Goal: Contribute content: Contribute content

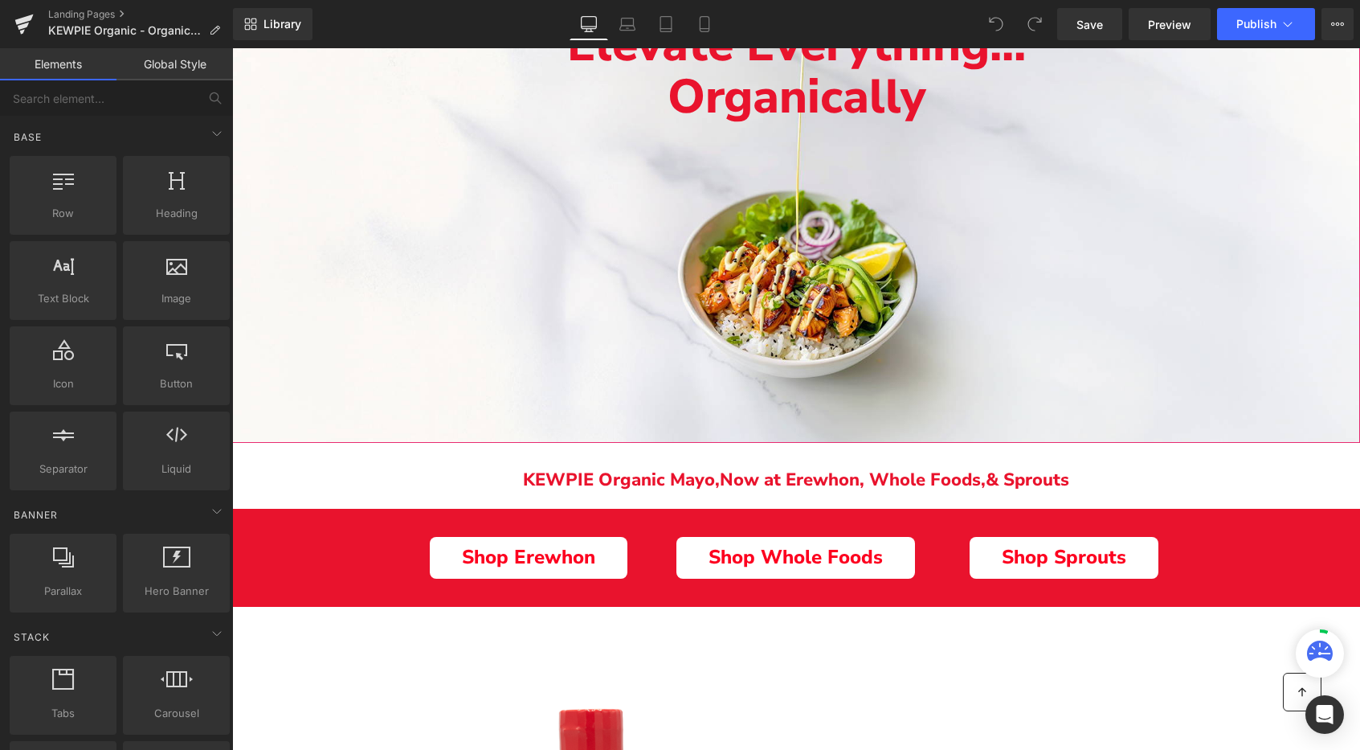
scroll to position [171, 0]
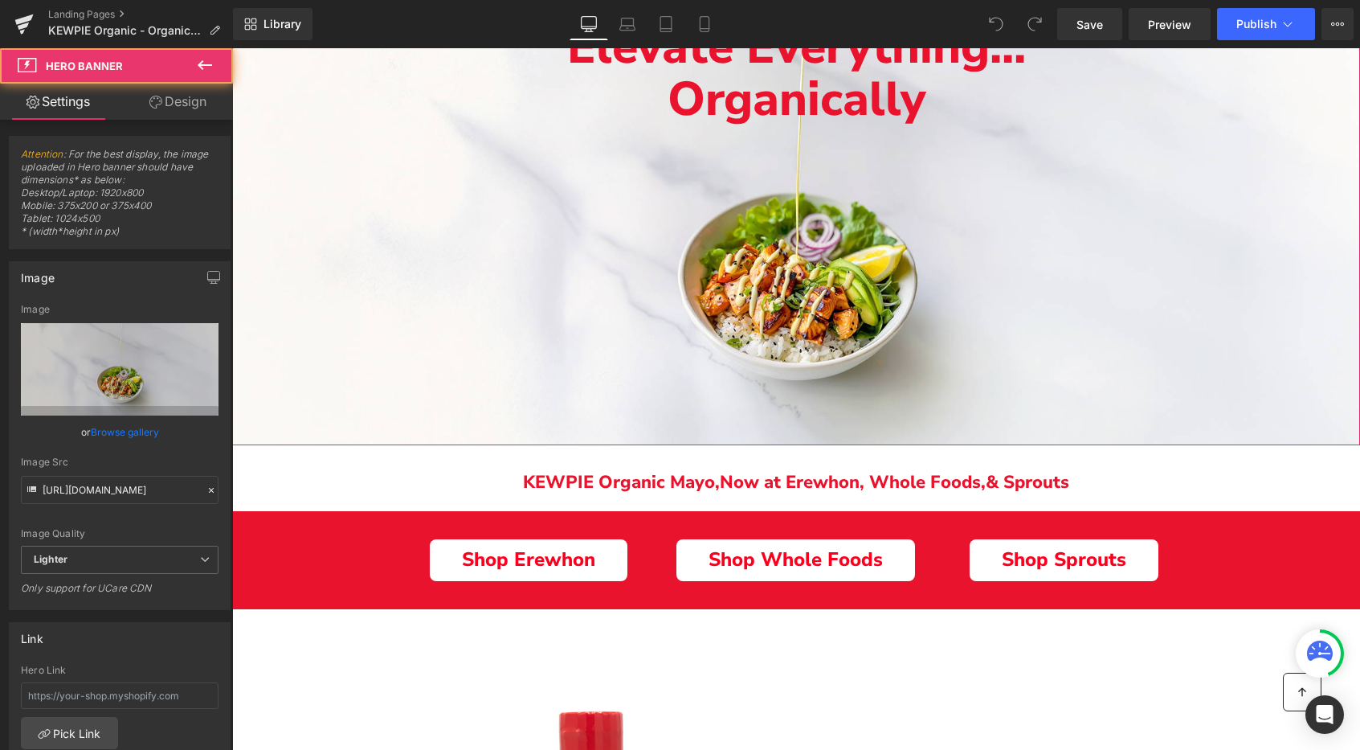
click at [493, 277] on div "Elevate Everything... Organically Text Block" at bounding box center [796, 210] width 1128 height 470
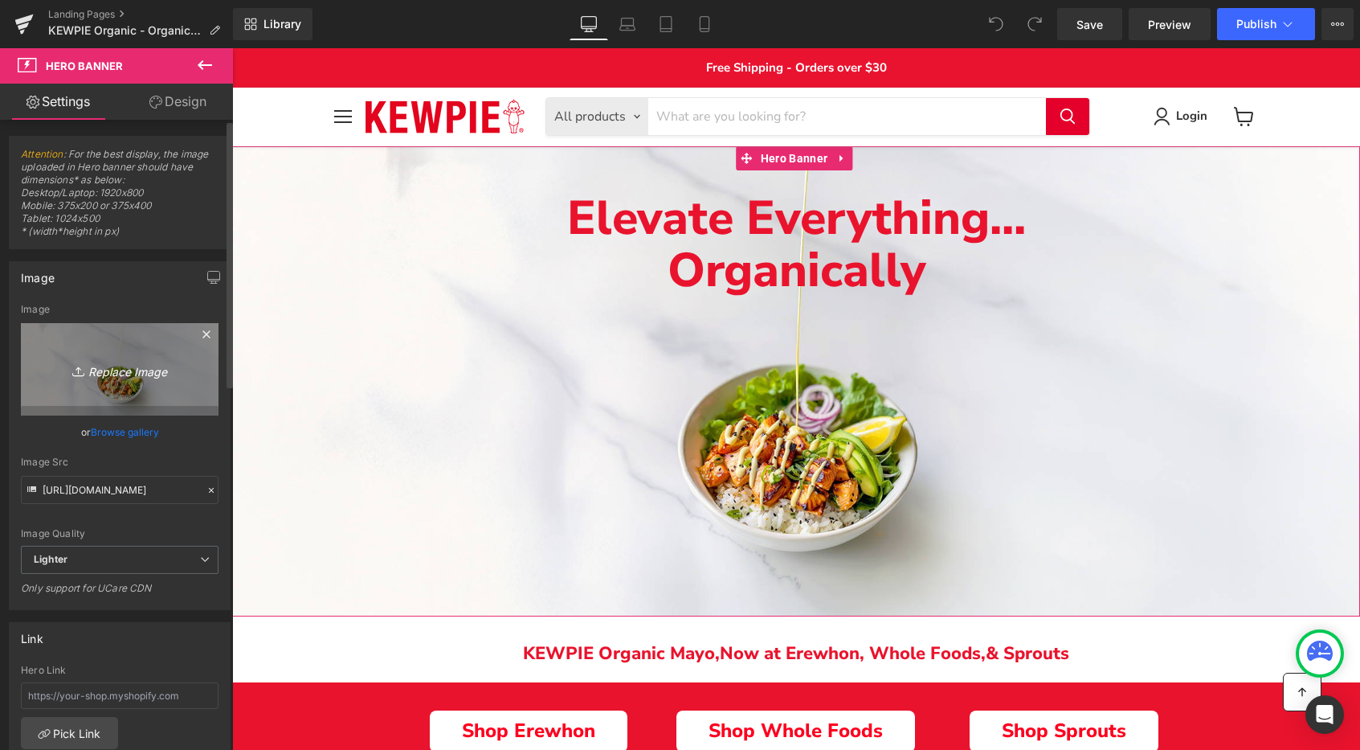
click at [130, 359] on icon "Replace Image" at bounding box center [119, 369] width 129 height 20
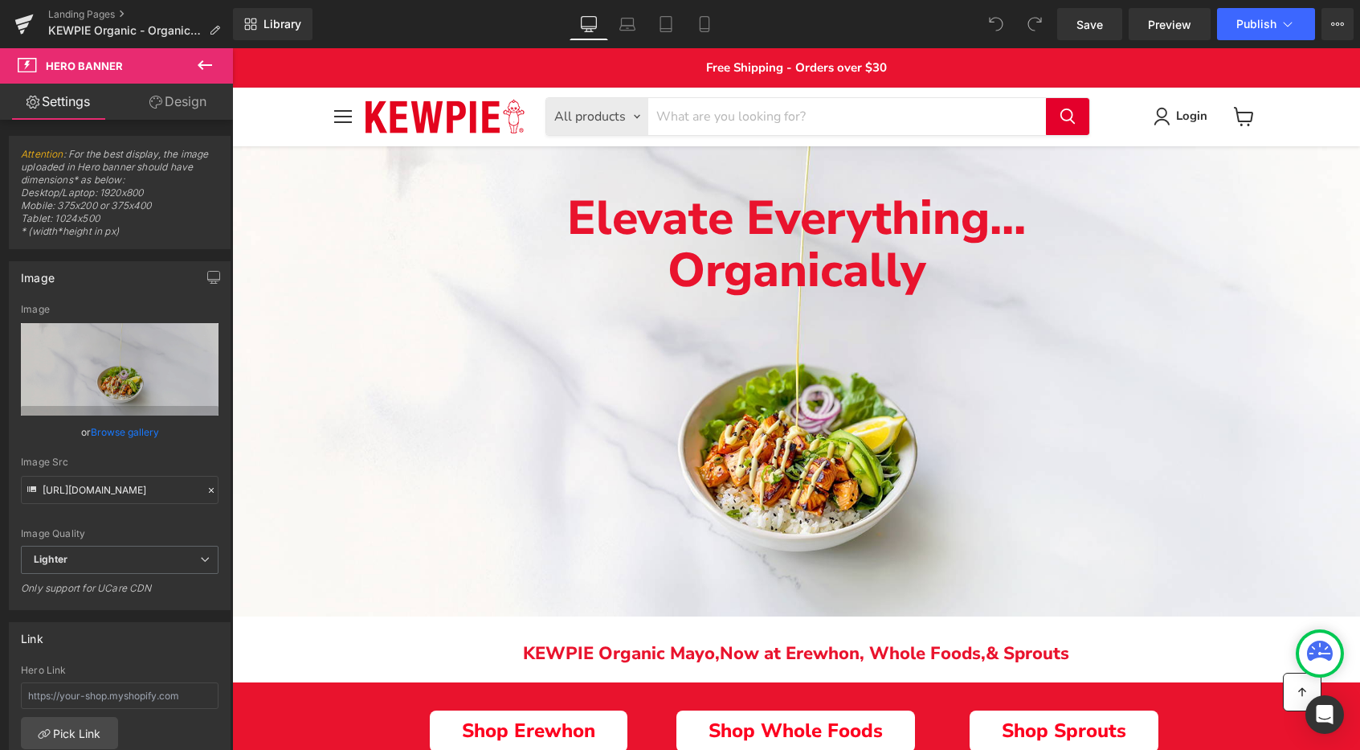
type input "C:\fakepath\KA_Markeitng_Branding_Landing-Page_KEWPIE-Organic_v2 (1).jpg"
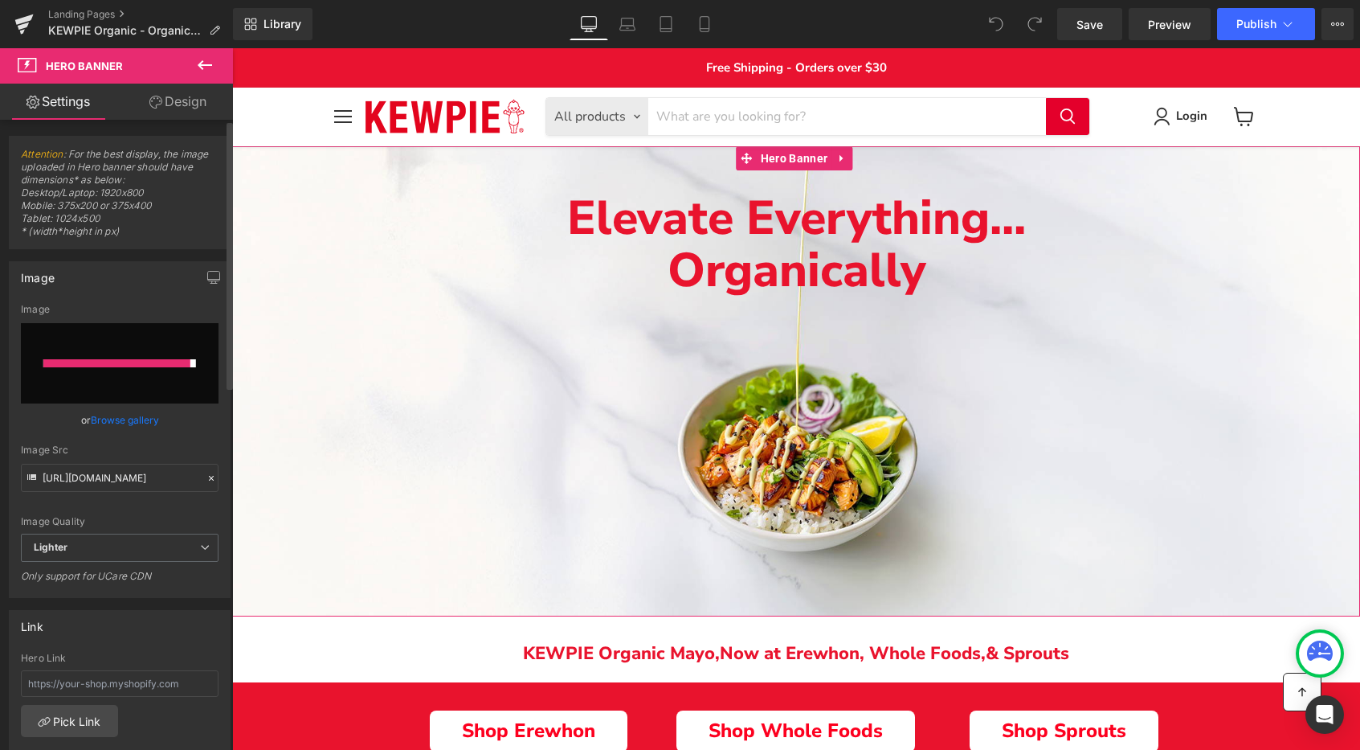
type input "[URL][DOMAIN_NAME]"
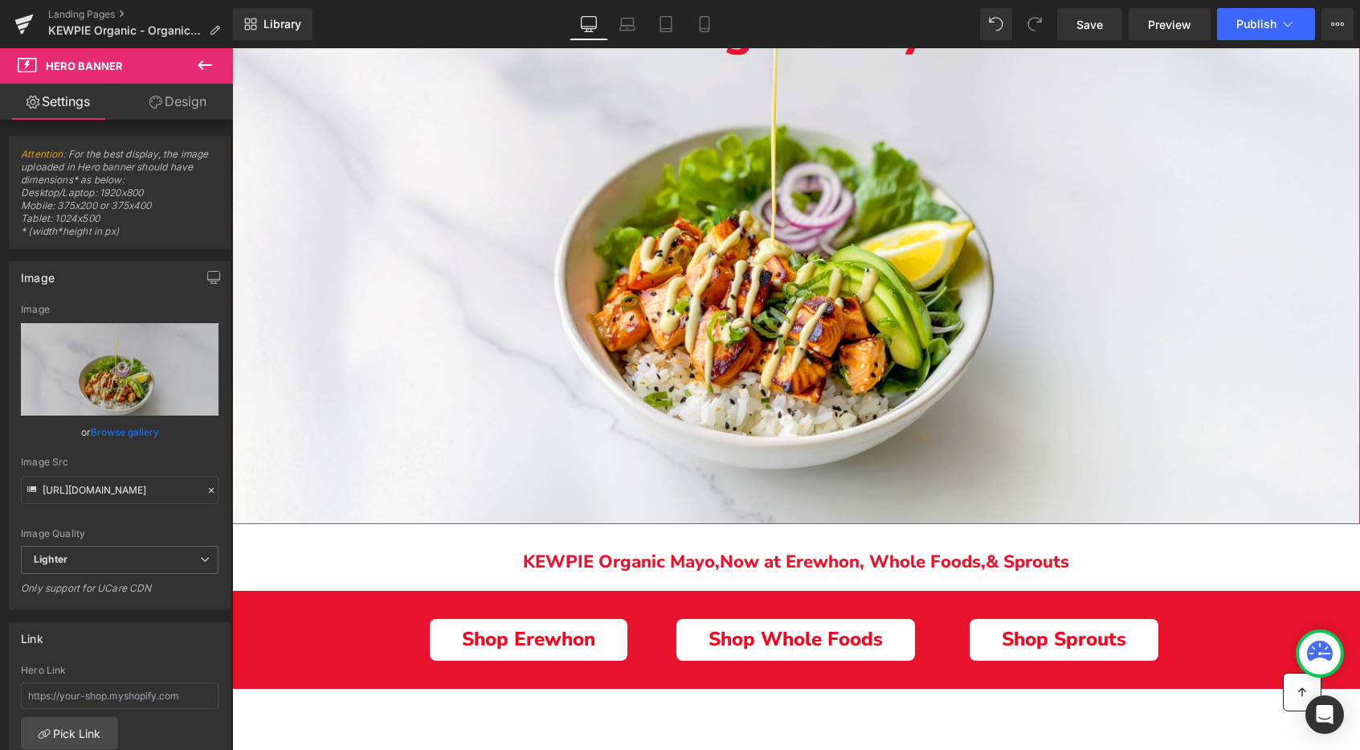
scroll to position [270, 0]
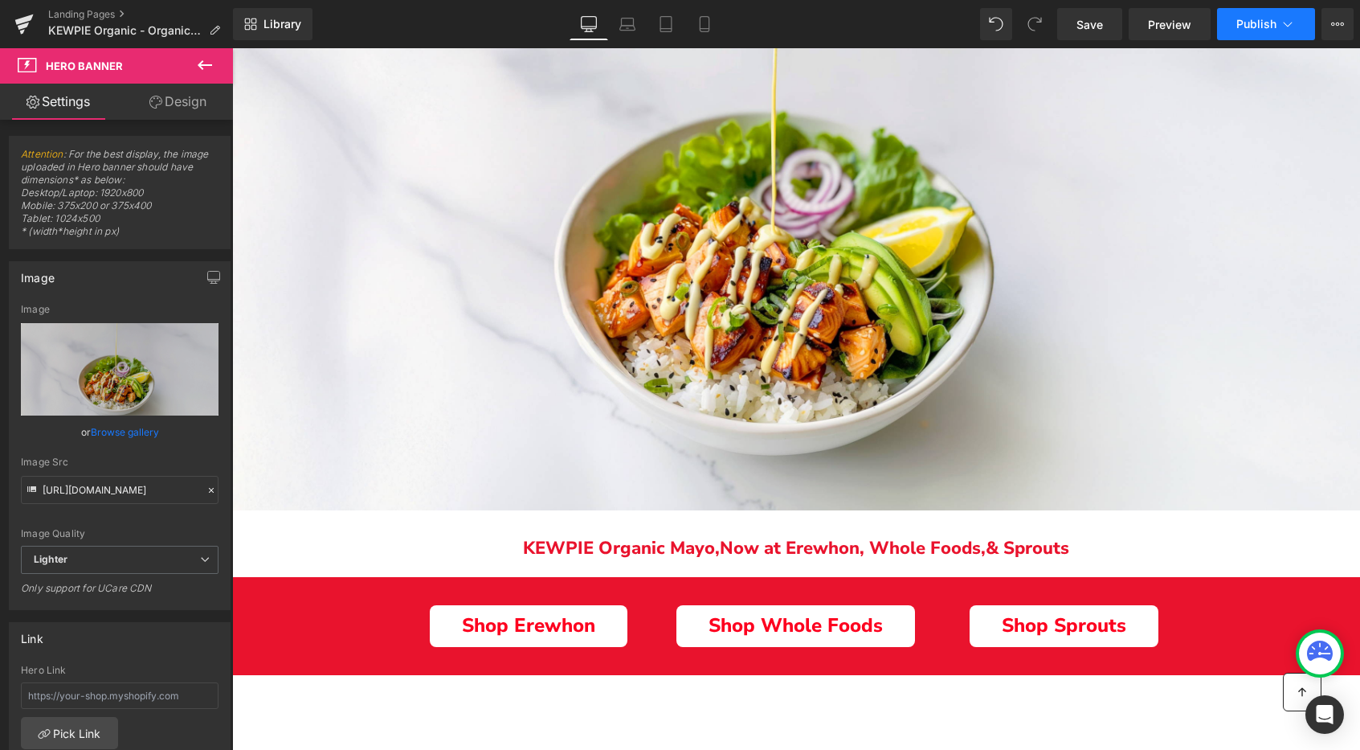
click at [1238, 28] on span "Publish" at bounding box center [1256, 24] width 40 height 13
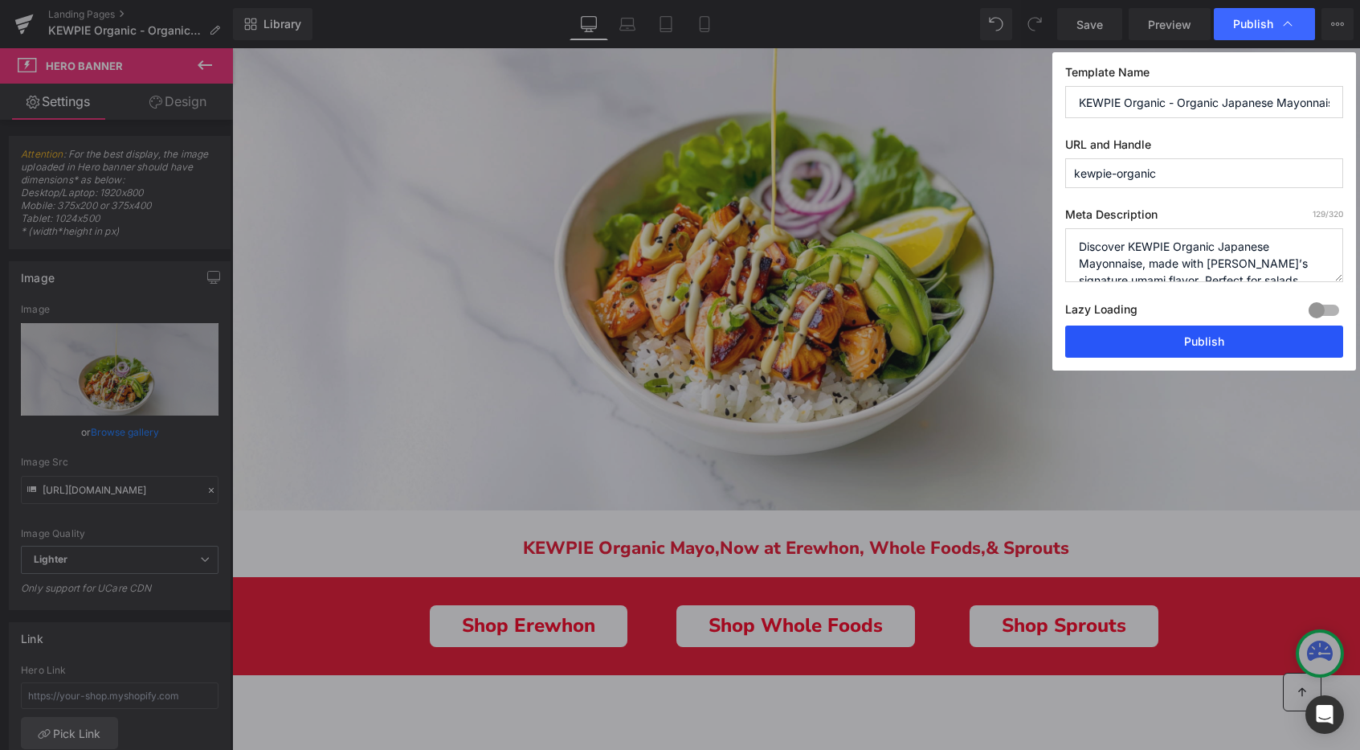
click at [1154, 344] on button "Publish" at bounding box center [1204, 341] width 278 height 32
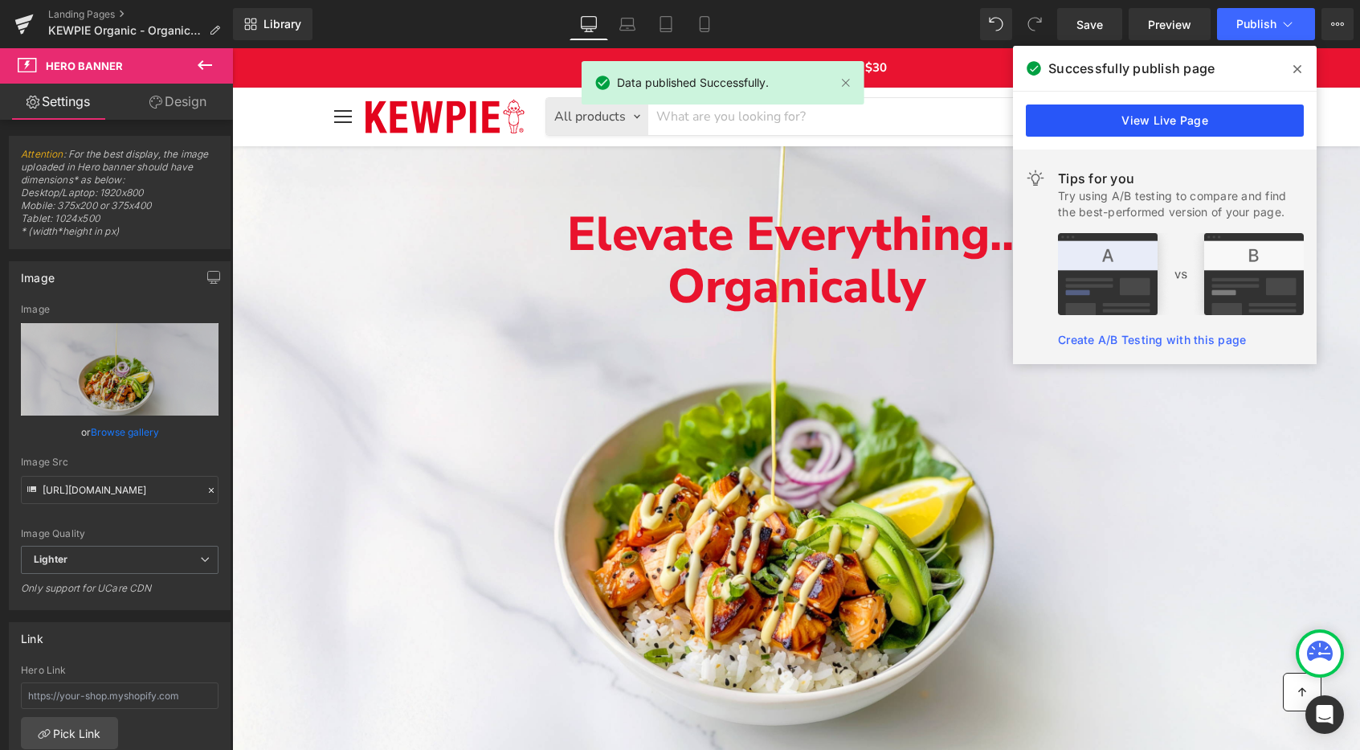
click at [1077, 131] on link "View Live Page" at bounding box center [1165, 120] width 278 height 32
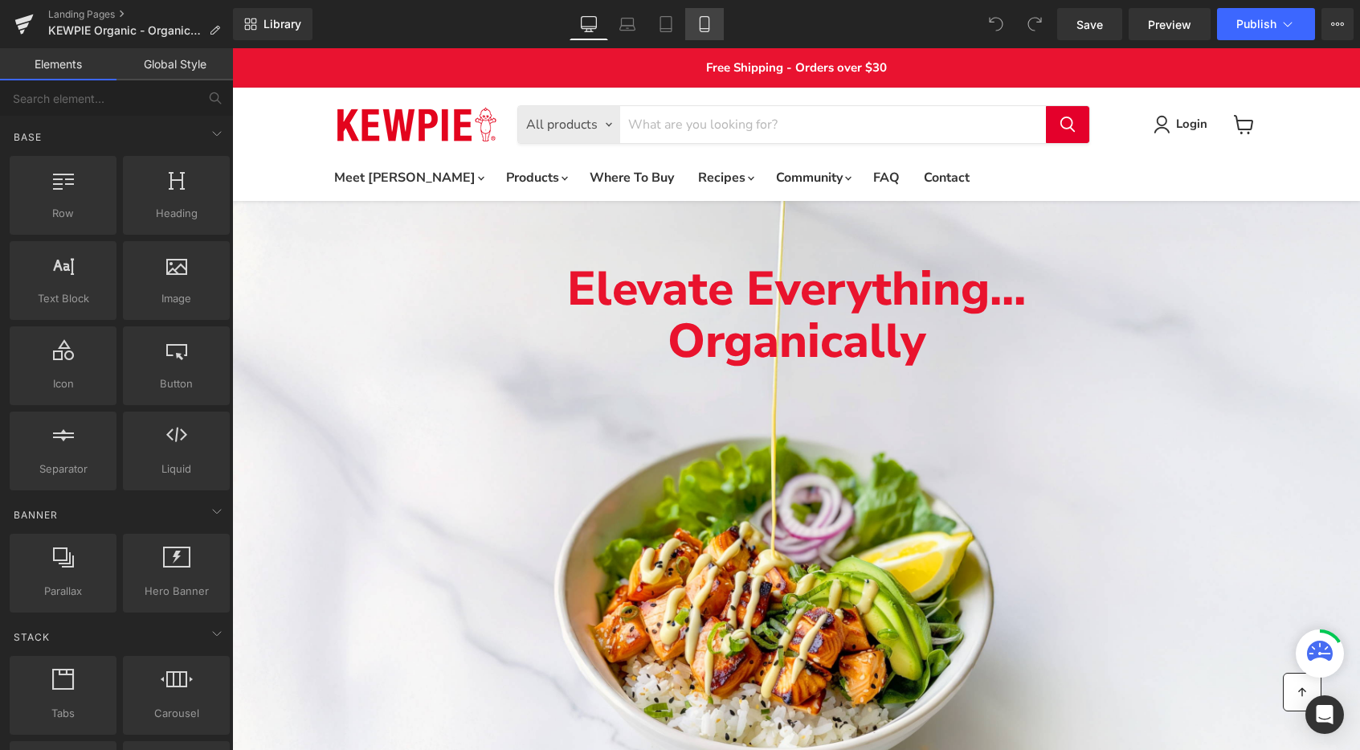
scroll to position [14, 0]
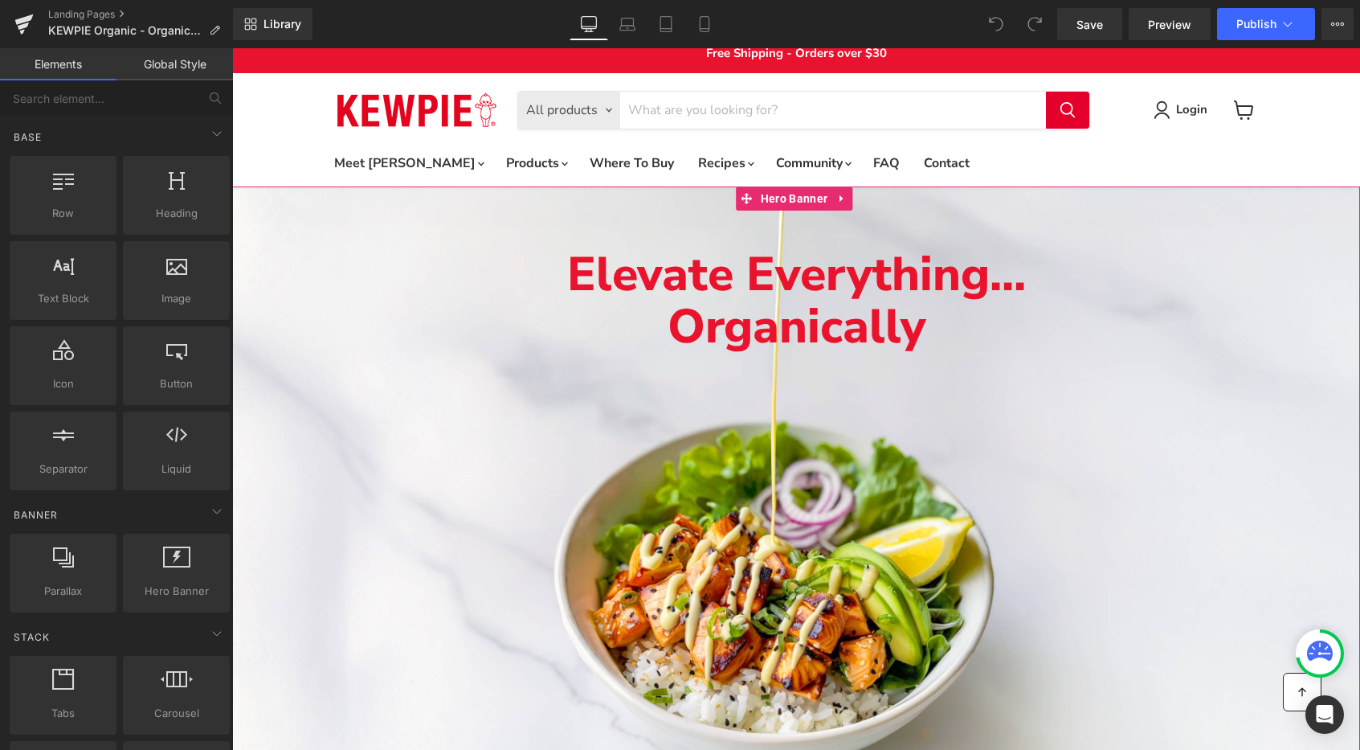
click at [363, 322] on p "Organically" at bounding box center [796, 327] width 1128 height 52
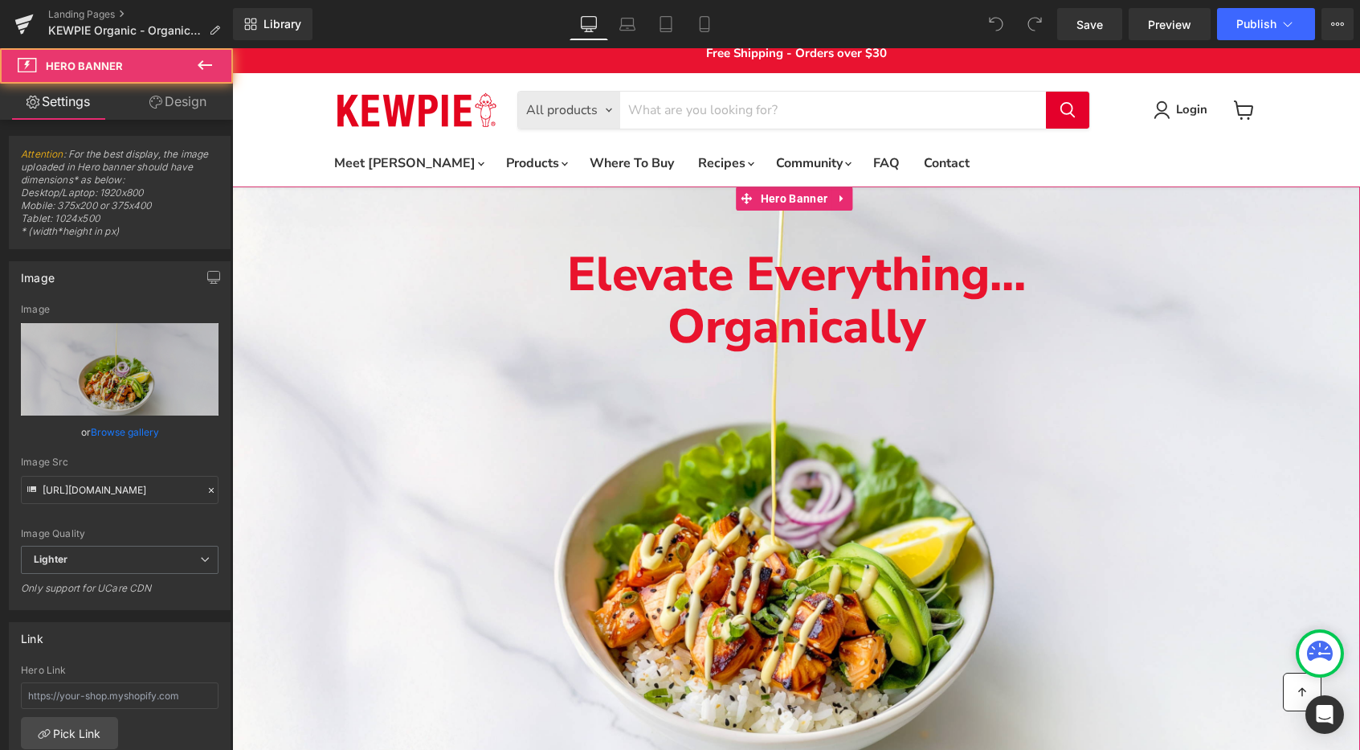
click at [392, 489] on div "Elevate Everything... Organically Text Block" at bounding box center [796, 503] width 1128 height 635
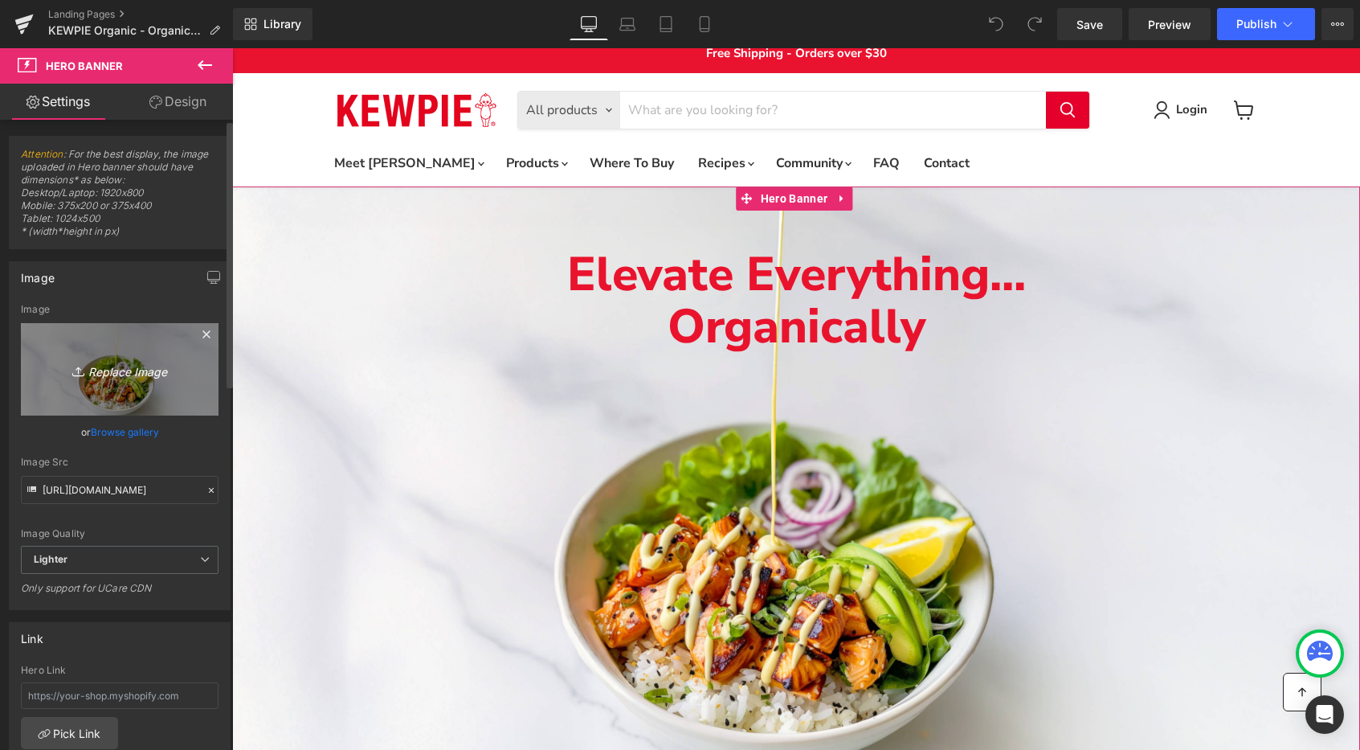
click at [129, 386] on link "Replace Image" at bounding box center [120, 369] width 198 height 92
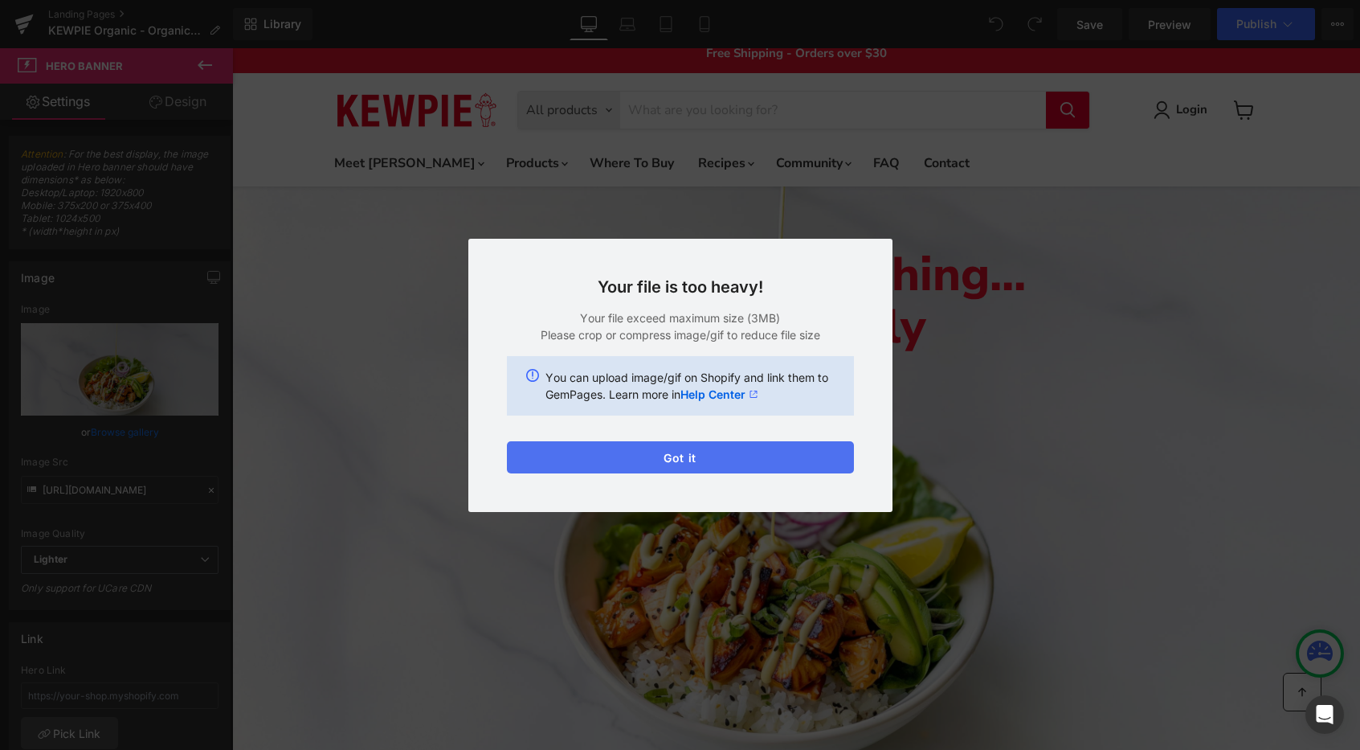
click at [729, 450] on button "Got it" at bounding box center [680, 457] width 347 height 32
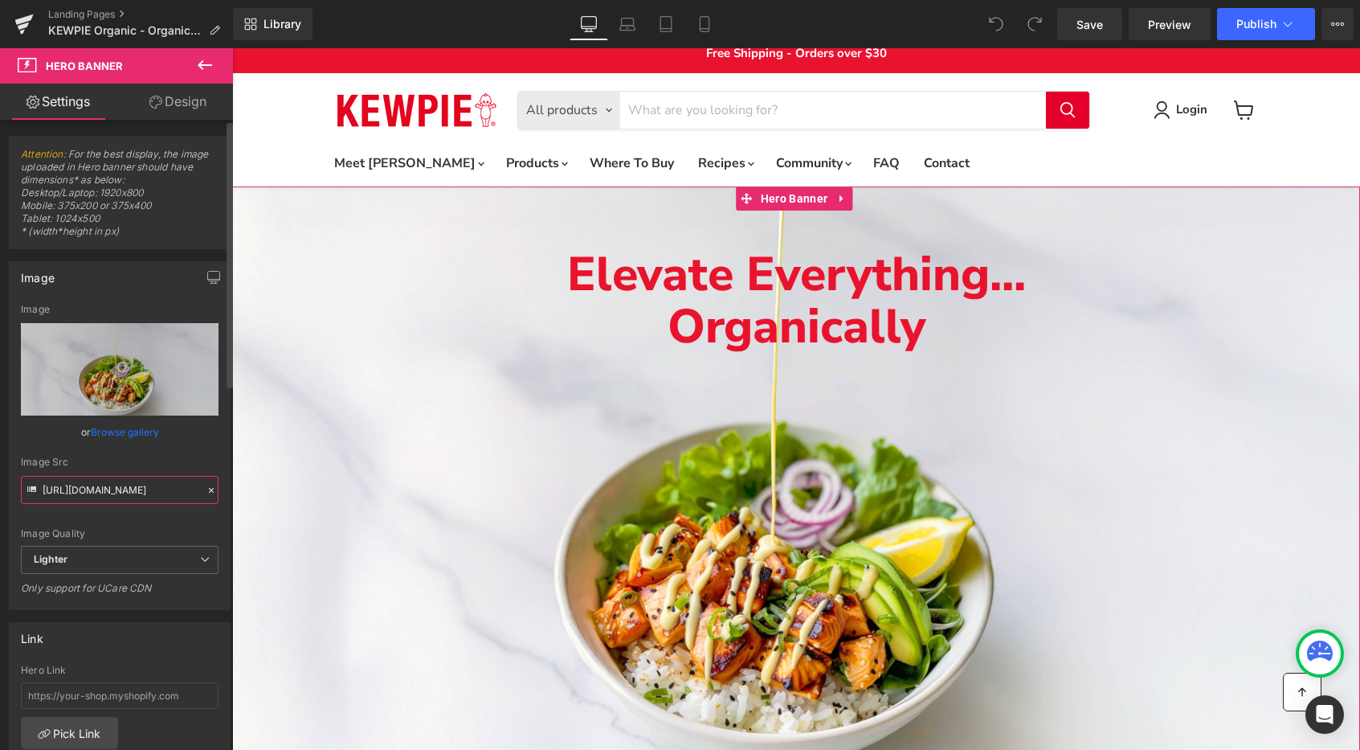
click at [102, 494] on input "[URL][DOMAIN_NAME]" at bounding box center [120, 490] width 198 height 28
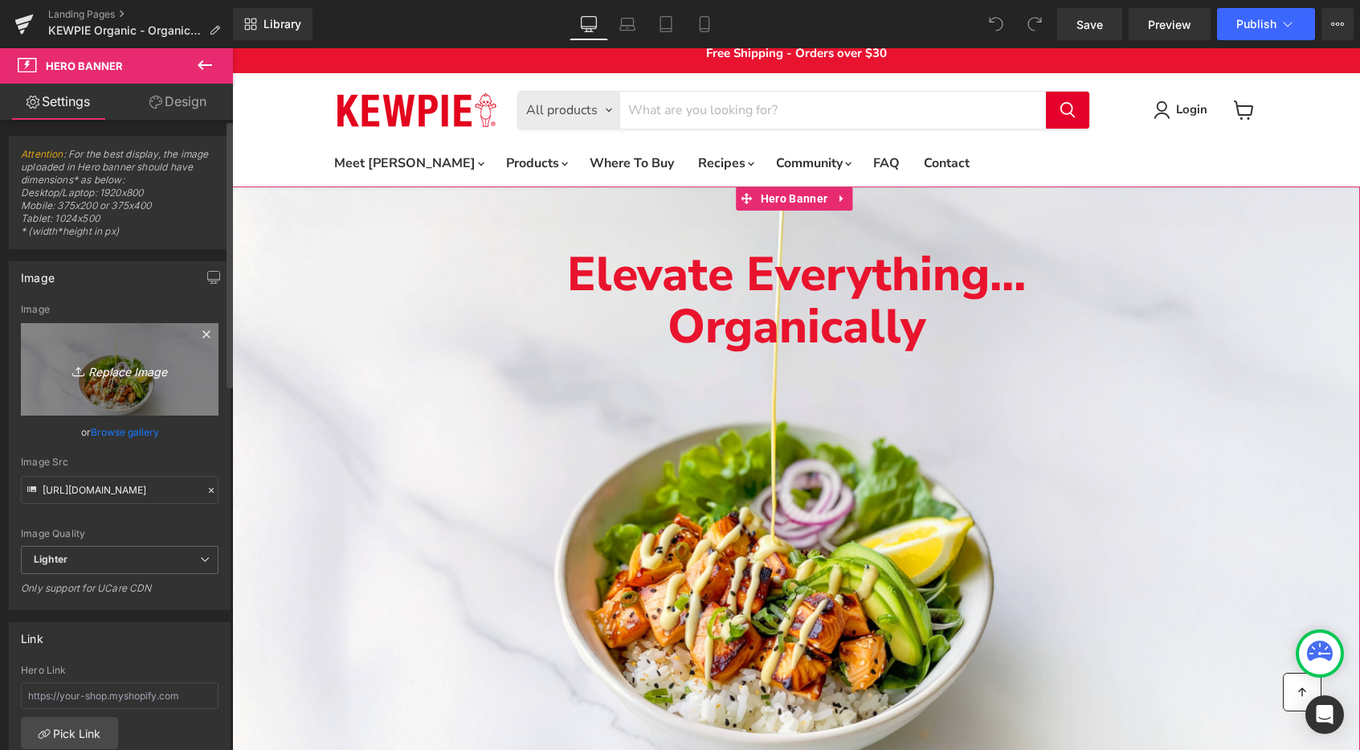
click at [142, 374] on icon "Replace Image" at bounding box center [119, 369] width 129 height 20
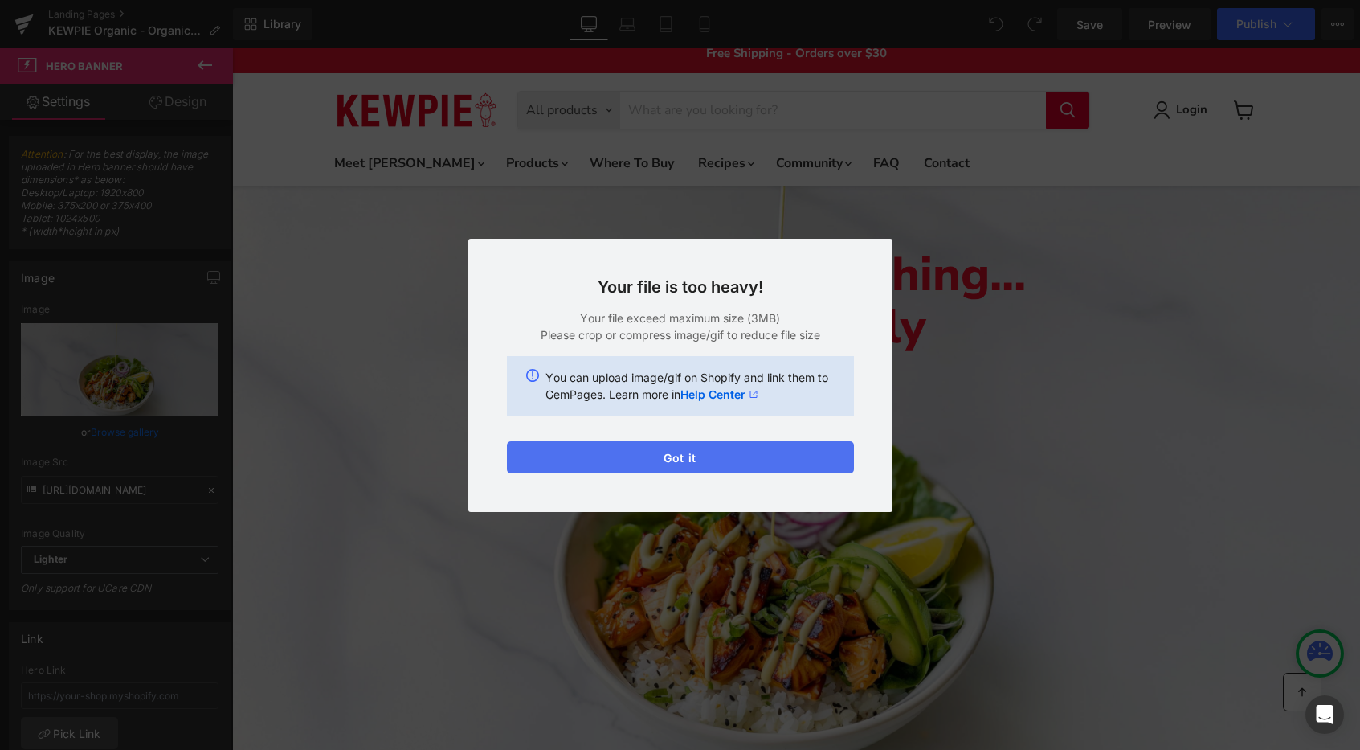
click at [705, 467] on button "Got it" at bounding box center [680, 457] width 347 height 32
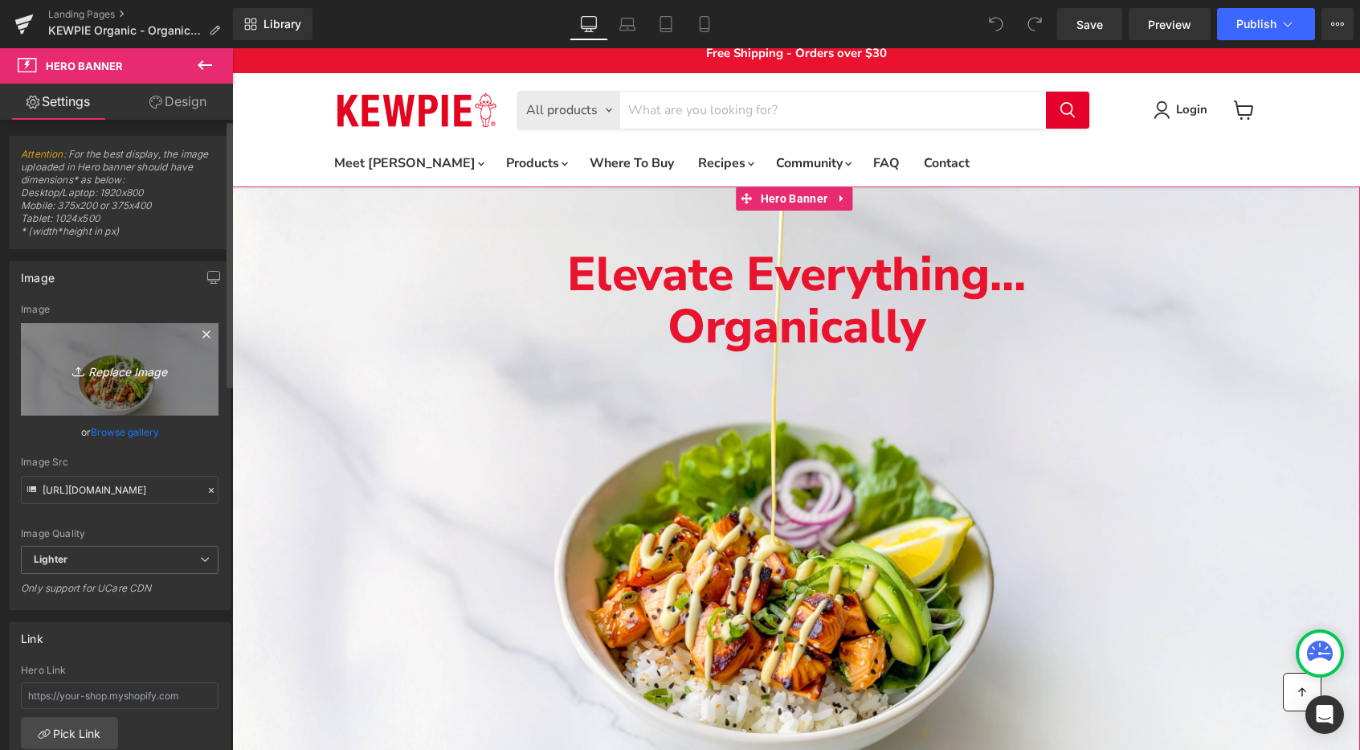
click at [91, 372] on icon "Replace Image" at bounding box center [119, 369] width 129 height 20
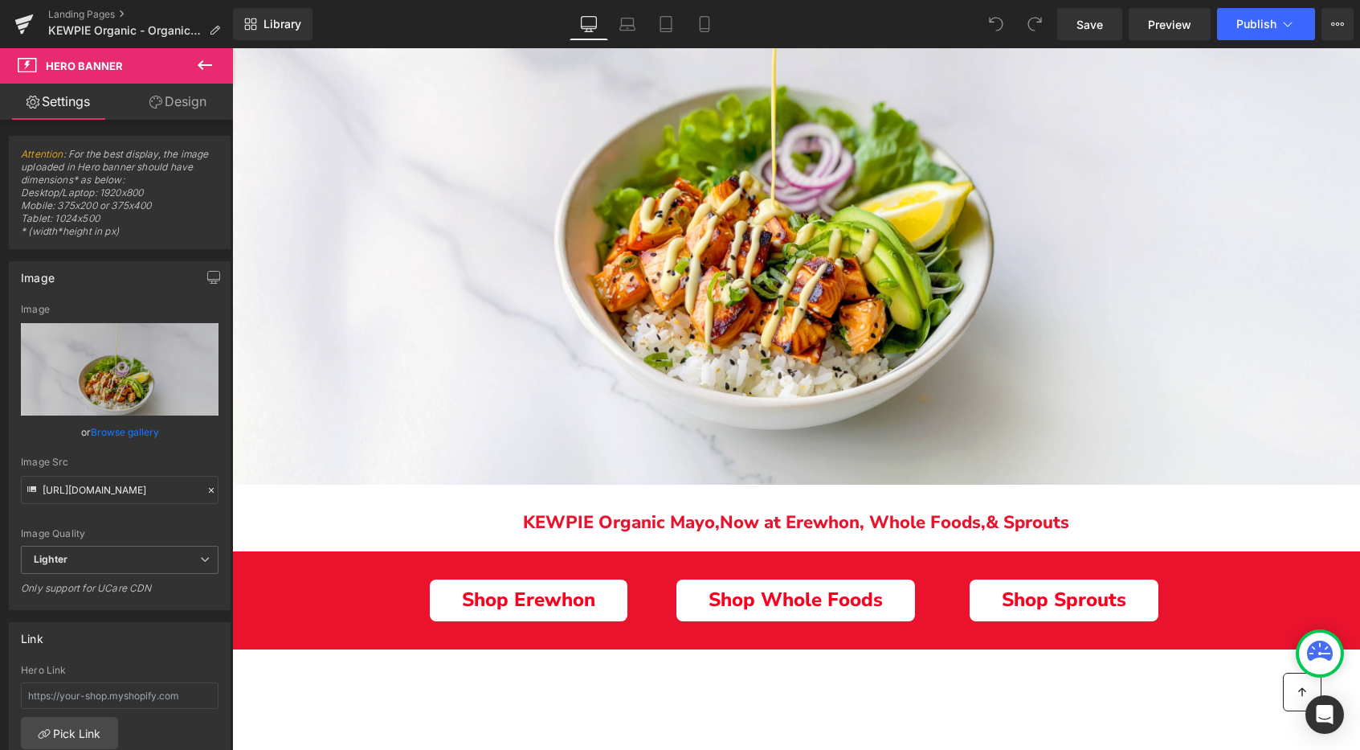
scroll to position [284, 0]
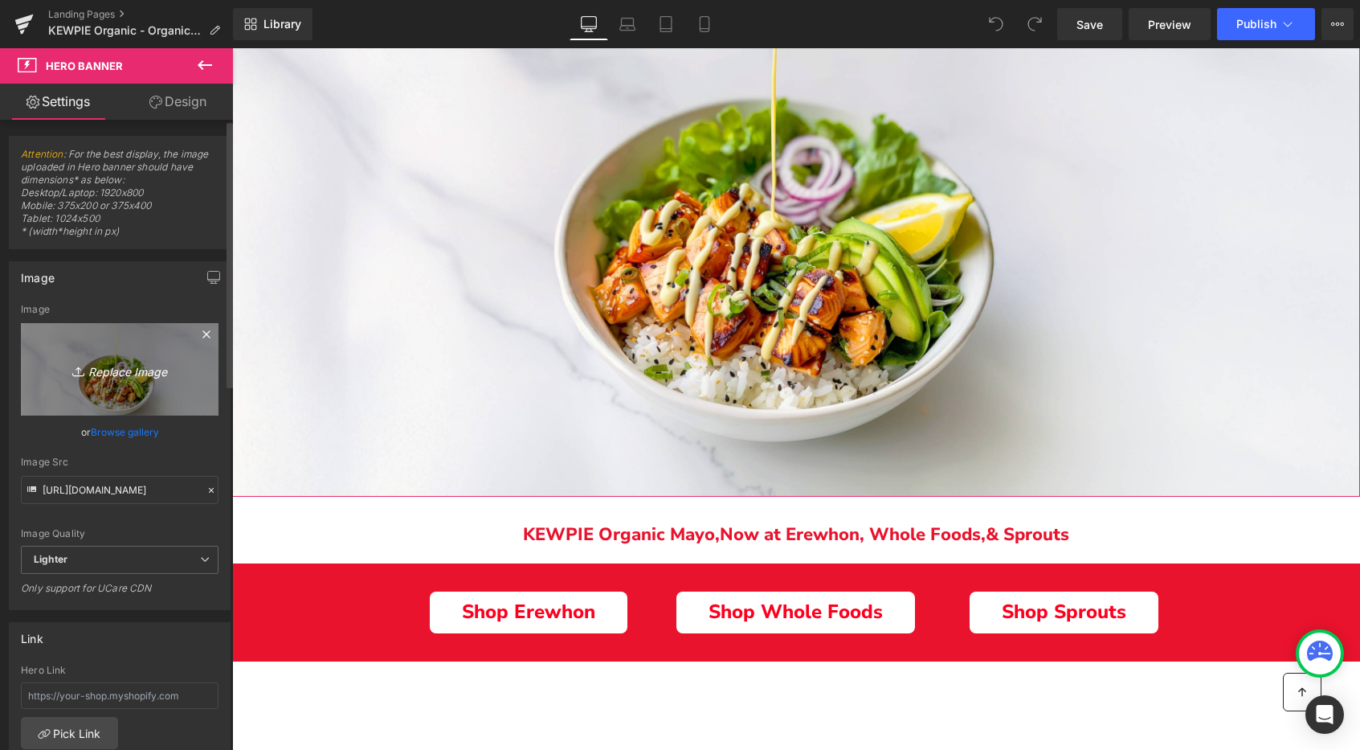
click at [146, 376] on icon "Replace Image" at bounding box center [119, 369] width 129 height 20
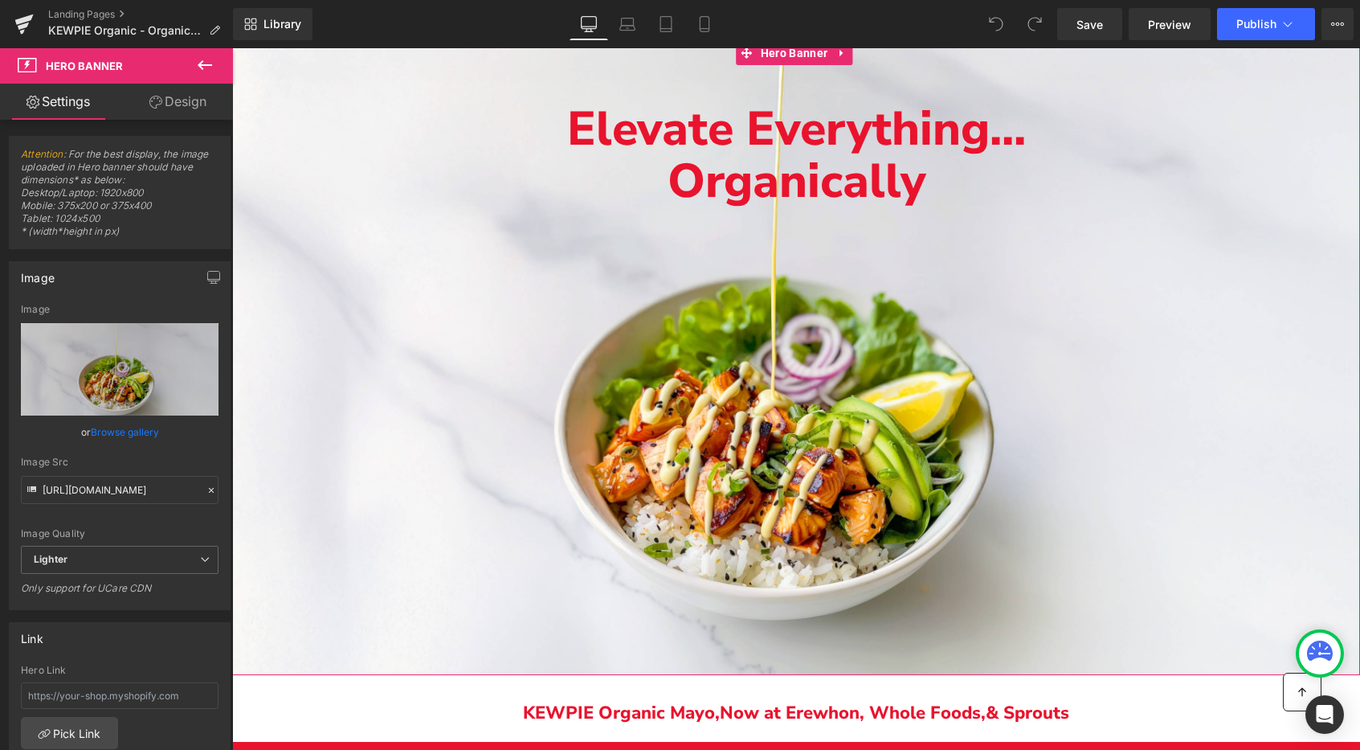
scroll to position [113, 0]
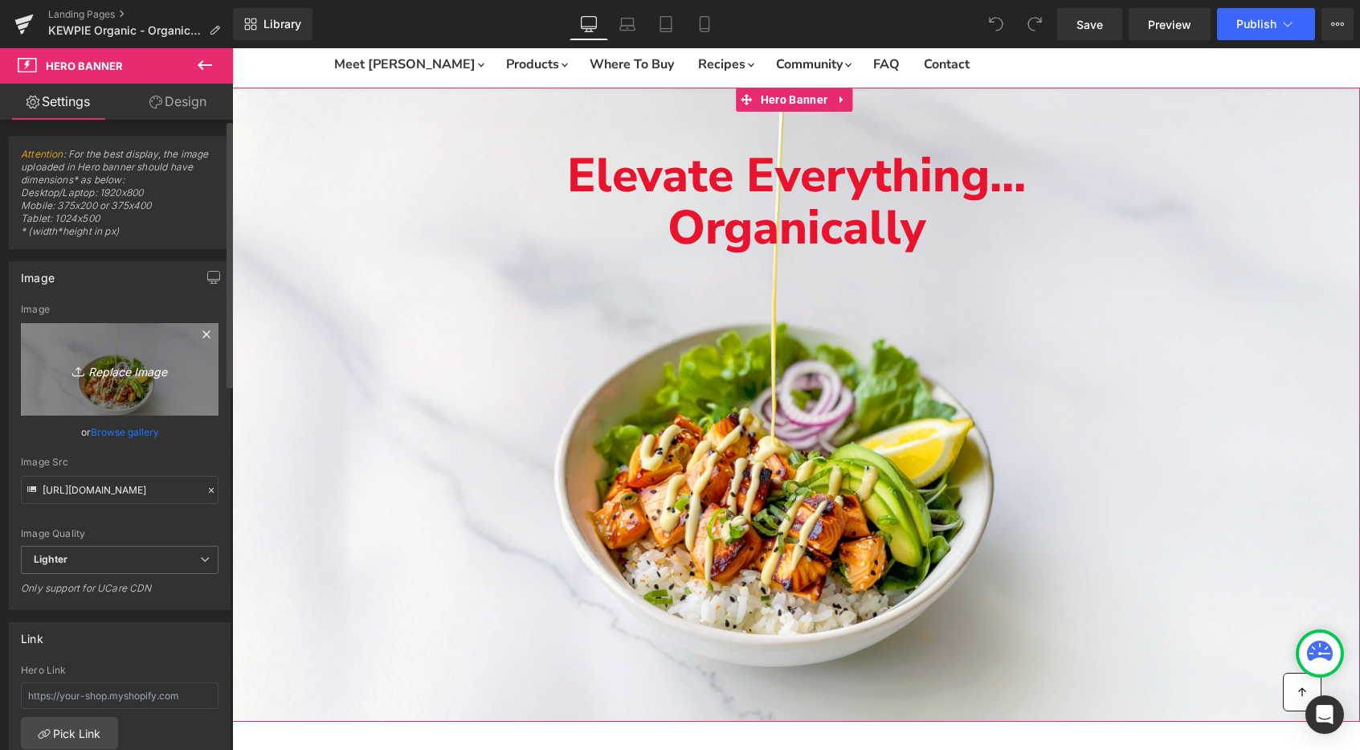
click at [161, 372] on icon "Replace Image" at bounding box center [119, 369] width 129 height 20
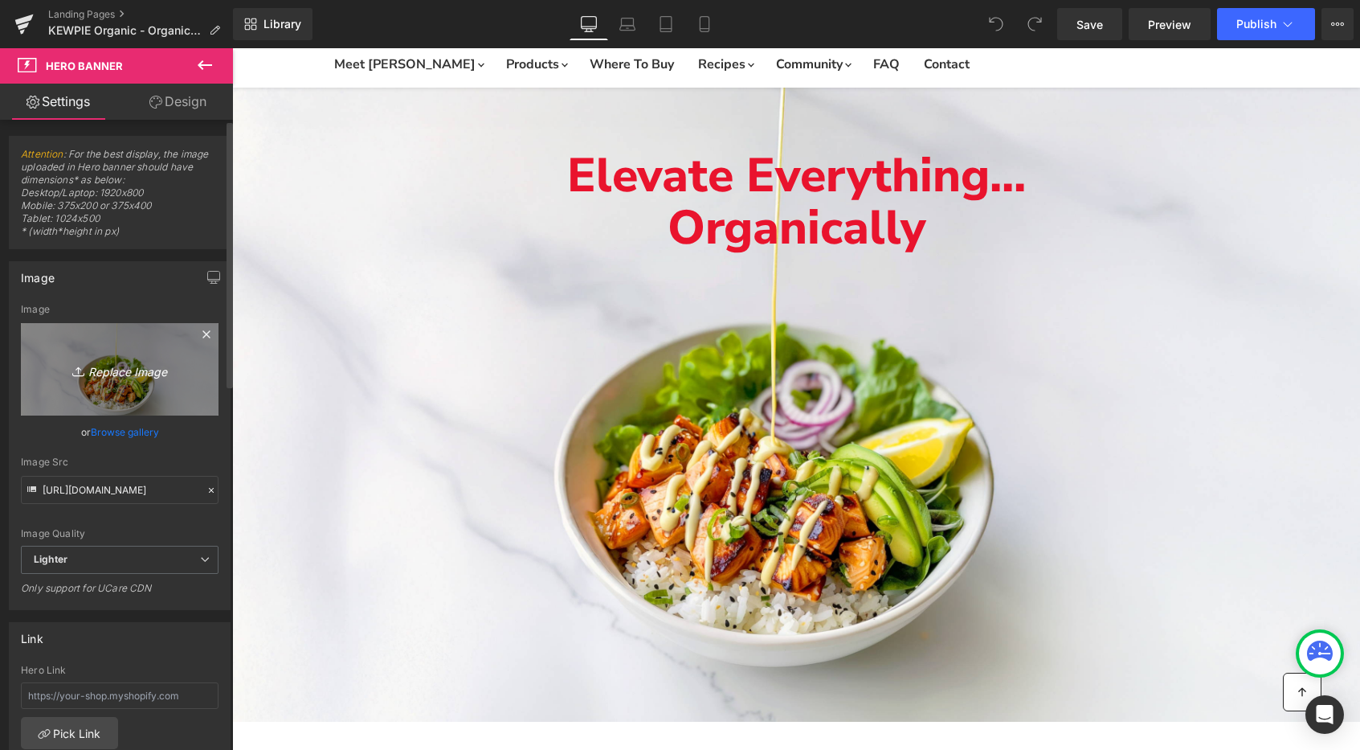
type input "C:\fakepath\KABrandingV3.png"
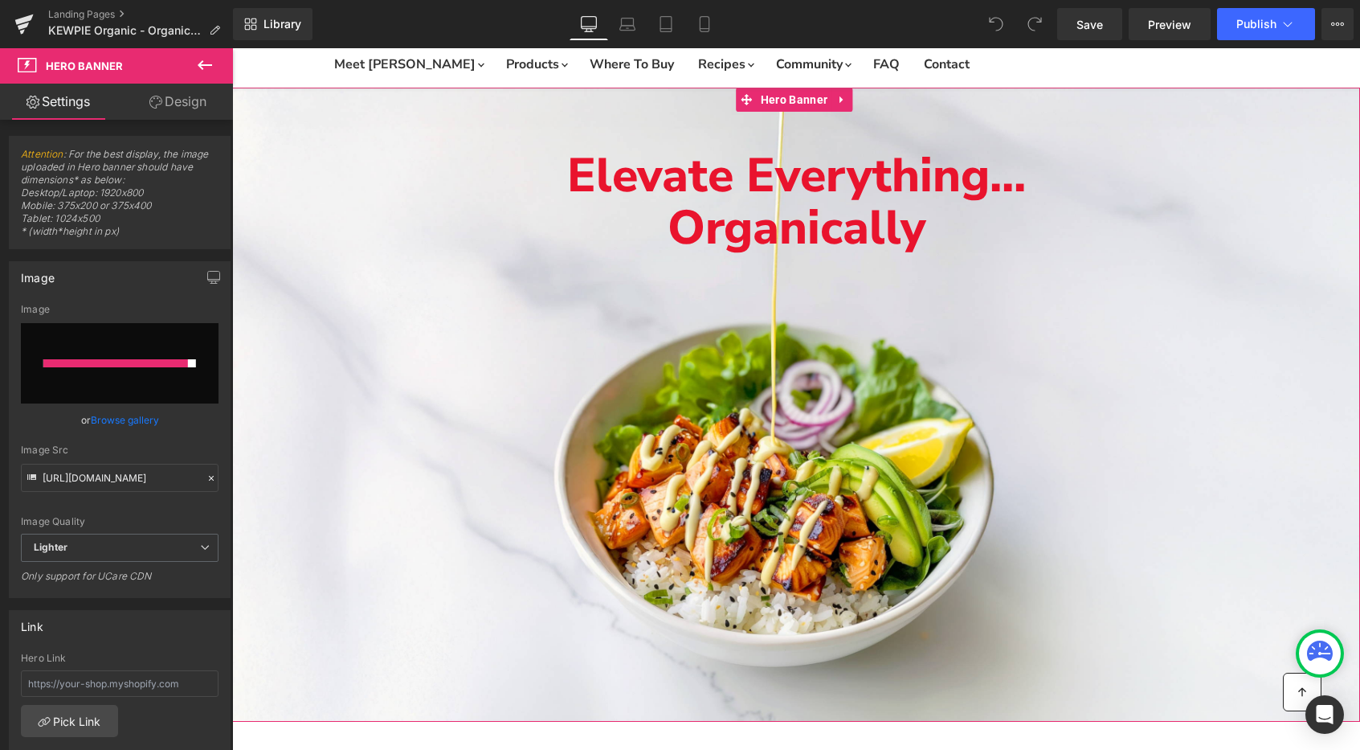
type input "https://ucarecdn.com/a9b034da-2aba-4fa0-9318-c0ecf7df09bc/-/format/auto/-/previ…"
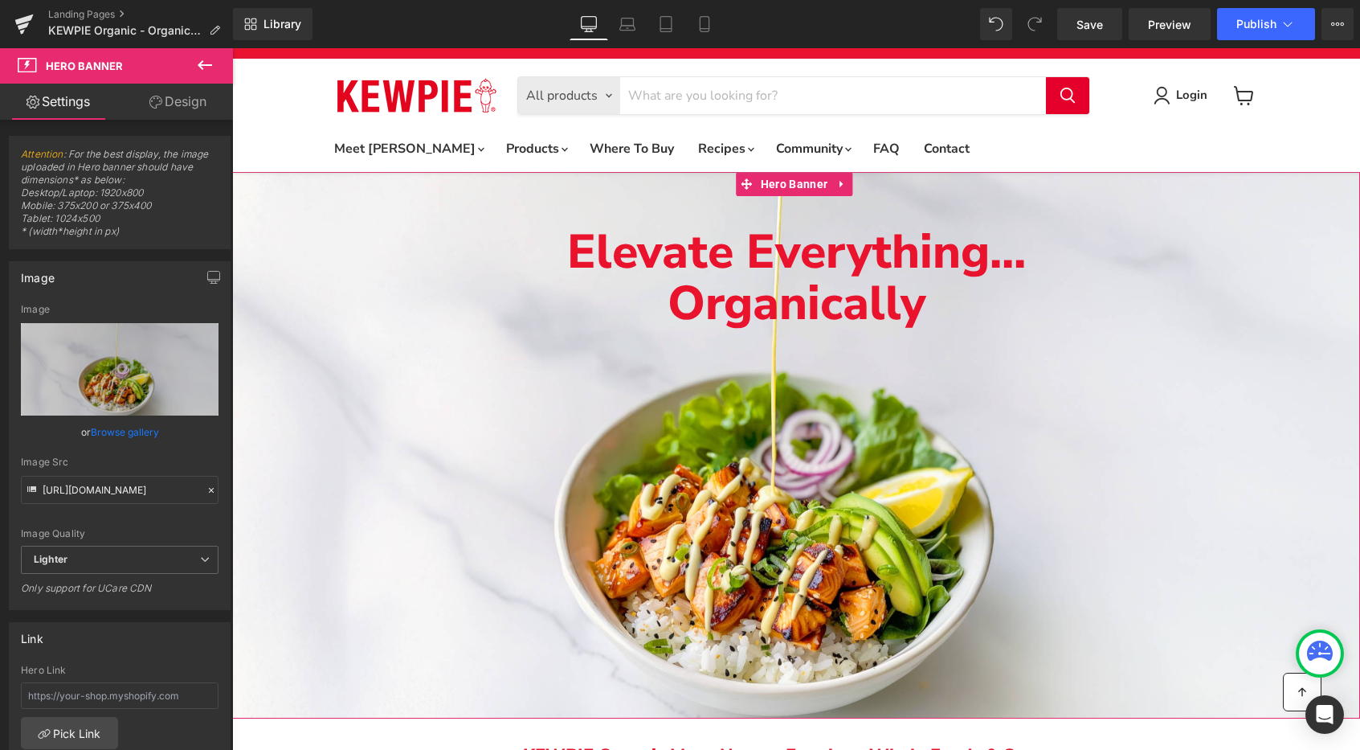
scroll to position [0, 0]
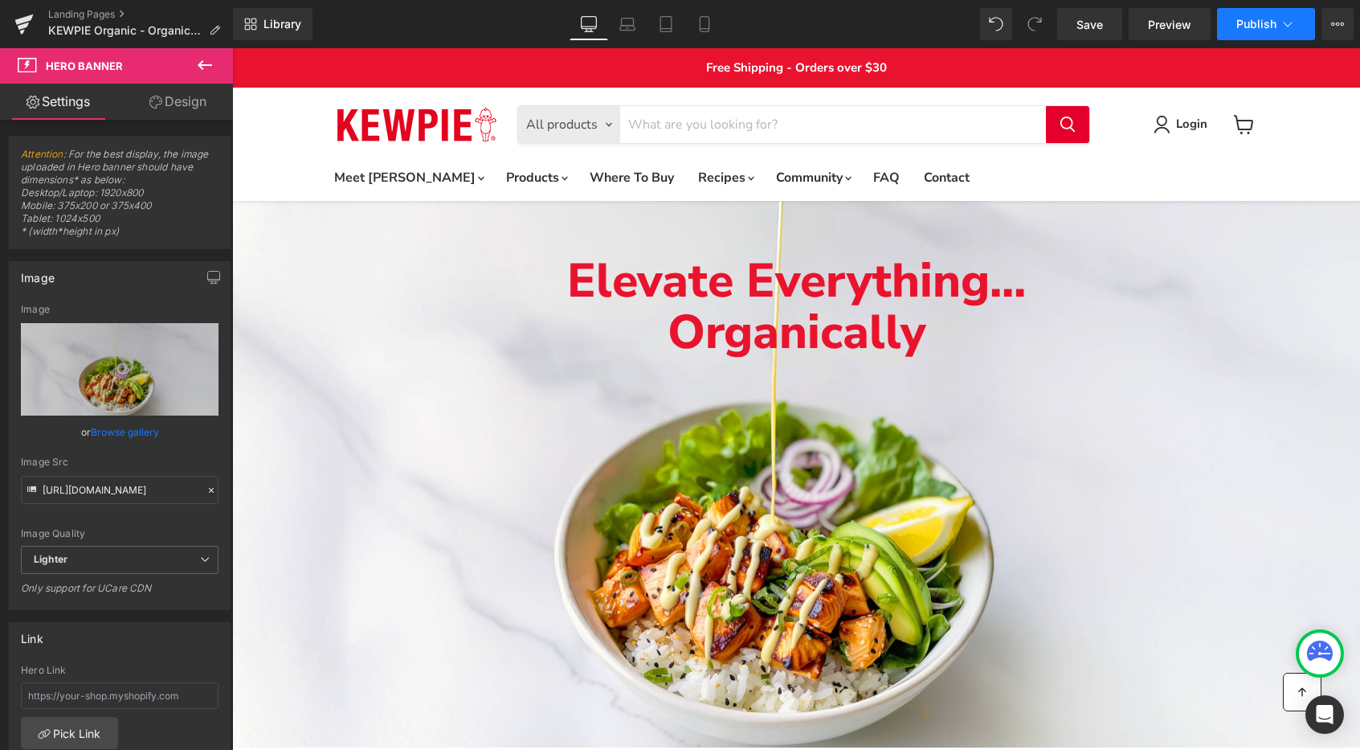
click at [1261, 30] on span "Publish" at bounding box center [1256, 24] width 40 height 13
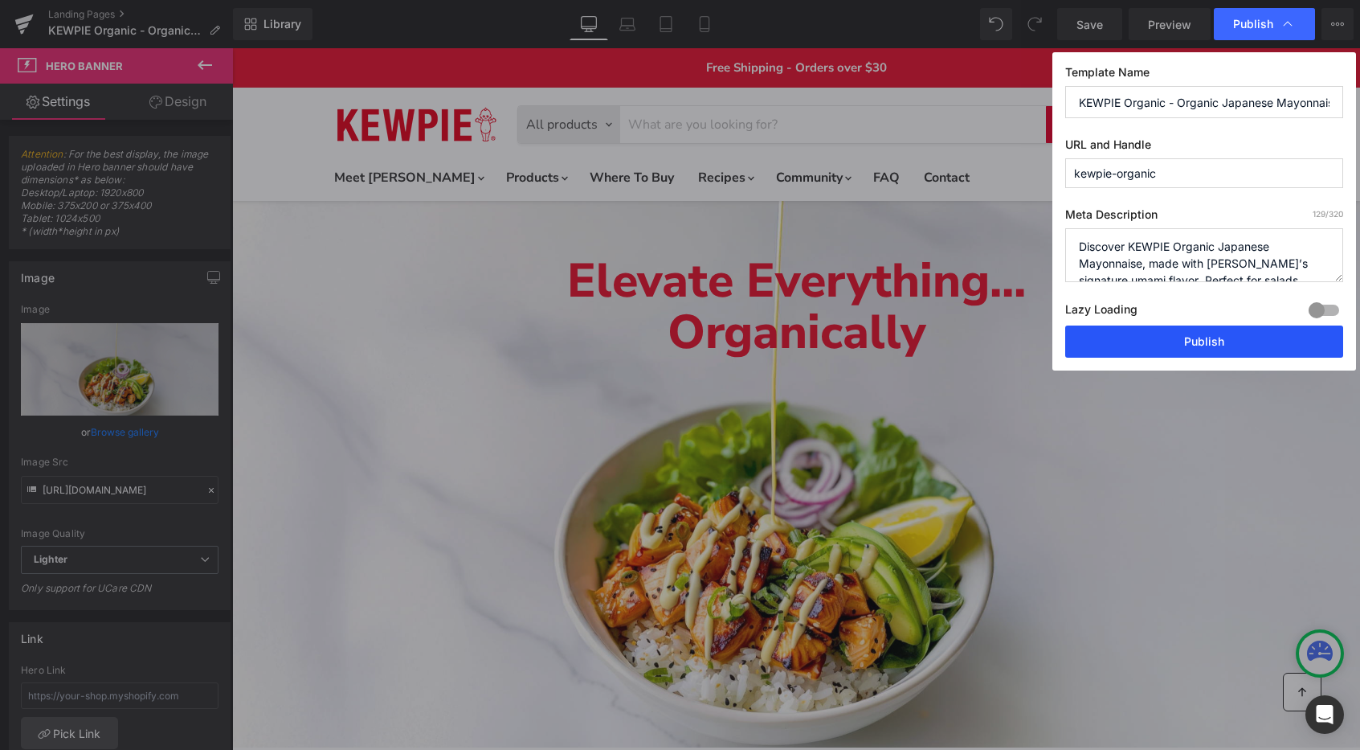
click at [1124, 329] on button "Publish" at bounding box center [1204, 341] width 278 height 32
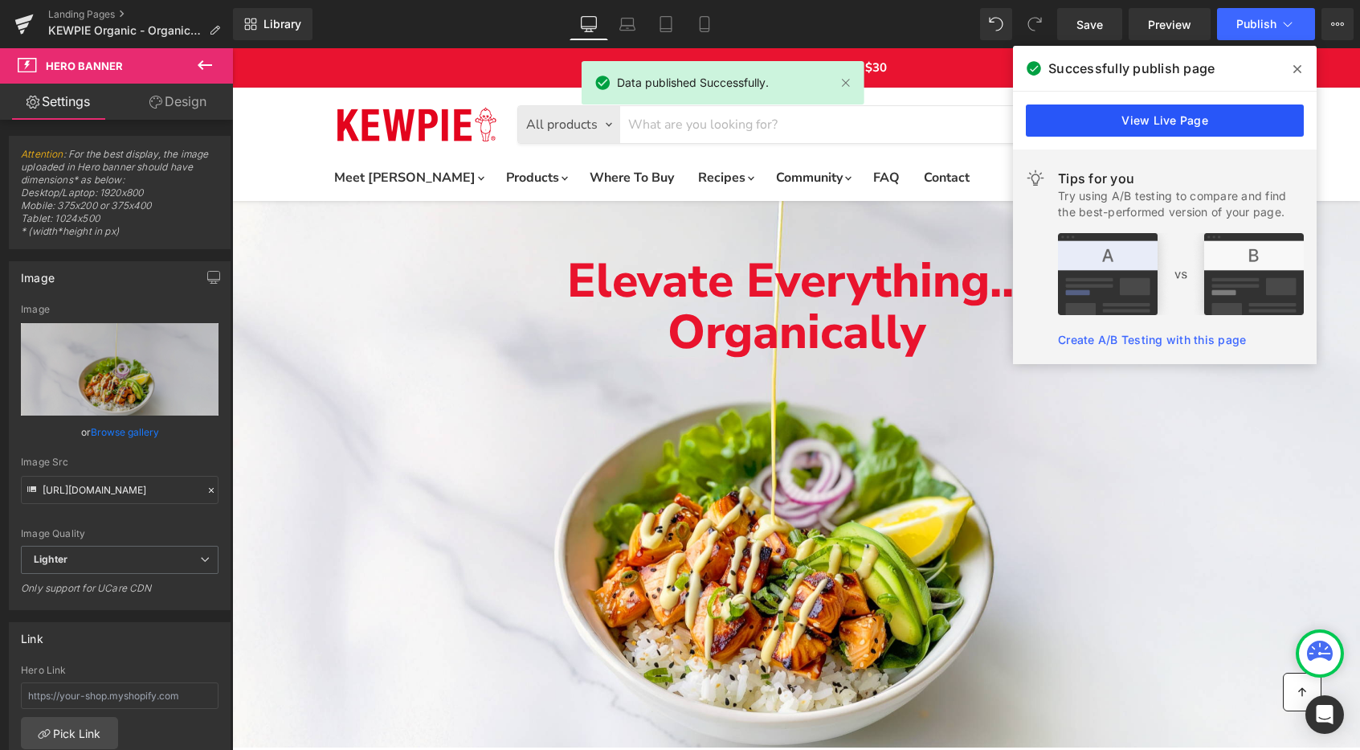
click at [1129, 111] on link "View Live Page" at bounding box center [1165, 120] width 278 height 32
